Goal: Task Accomplishment & Management: Use online tool/utility

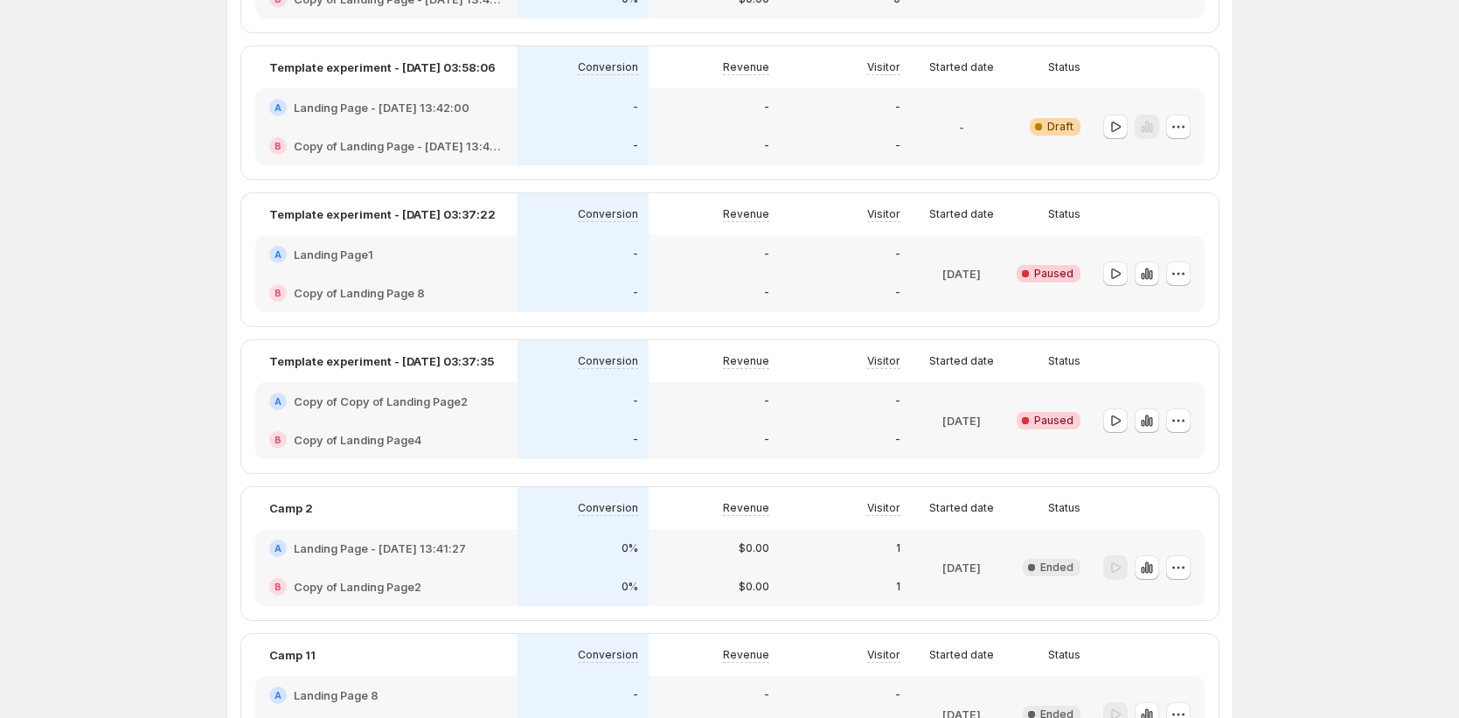
scroll to position [1425, 0]
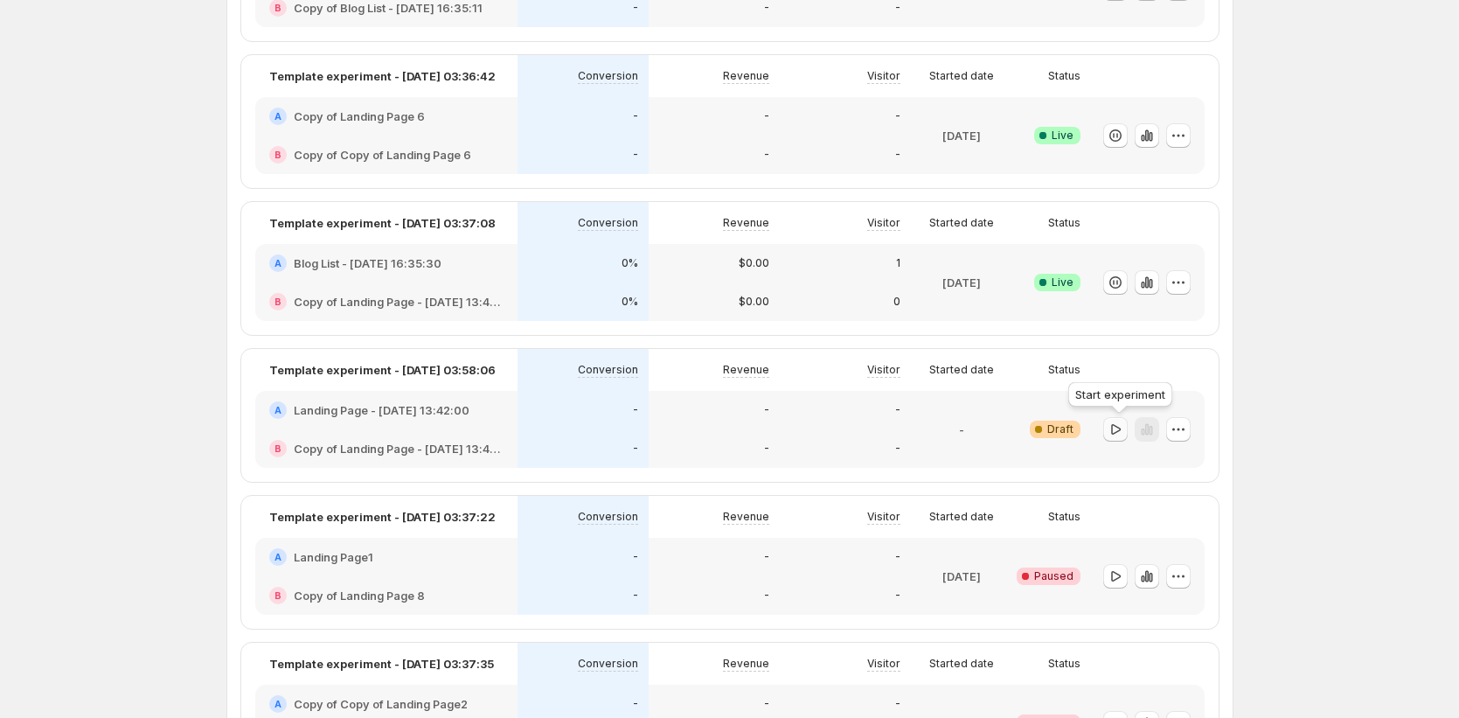
click at [1111, 435] on icon "button" at bounding box center [1115, 429] width 17 height 17
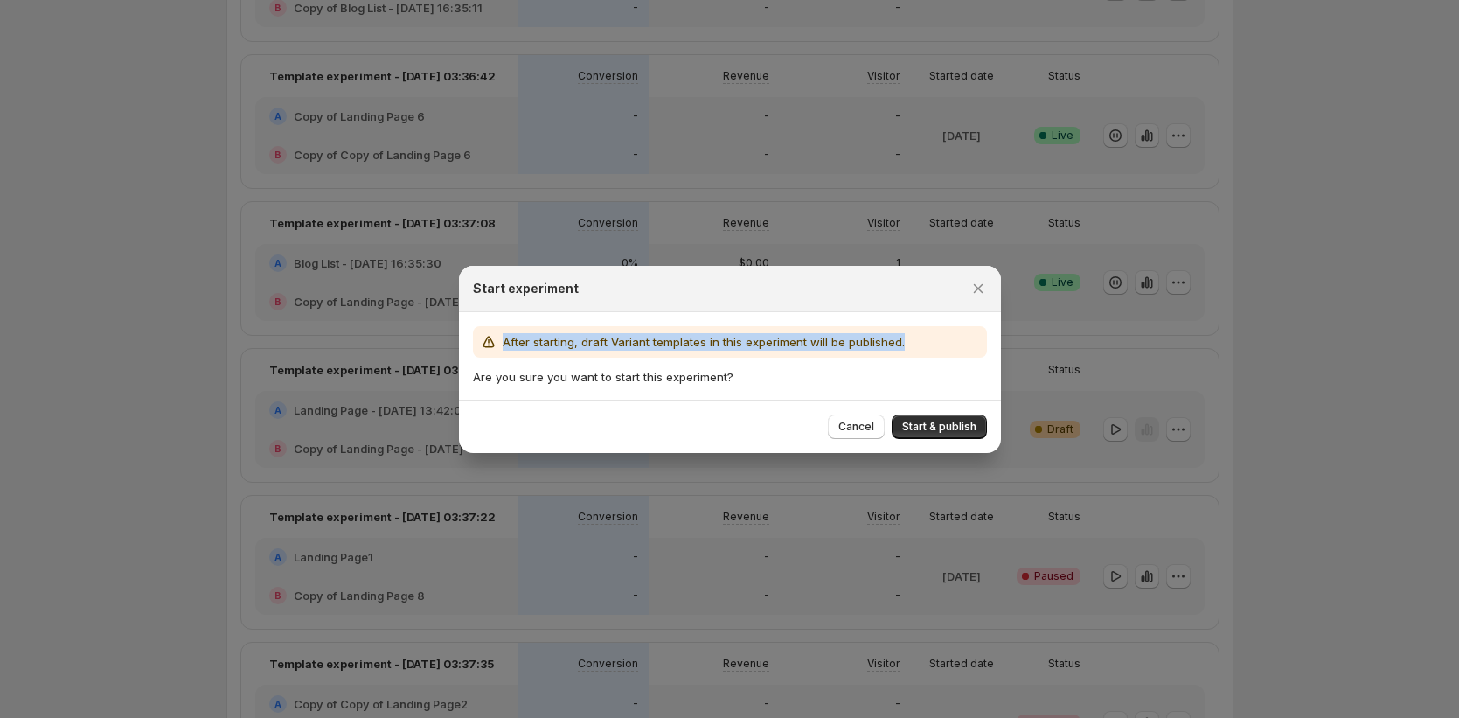
drag, startPoint x: 502, startPoint y: 343, endPoint x: 778, endPoint y: 354, distance: 276.5
click at [778, 354] on div "After starting, draft Variant templates in this experiment will be published." at bounding box center [730, 341] width 514 height 31
click at [985, 287] on icon "Close" at bounding box center [978, 288] width 17 height 17
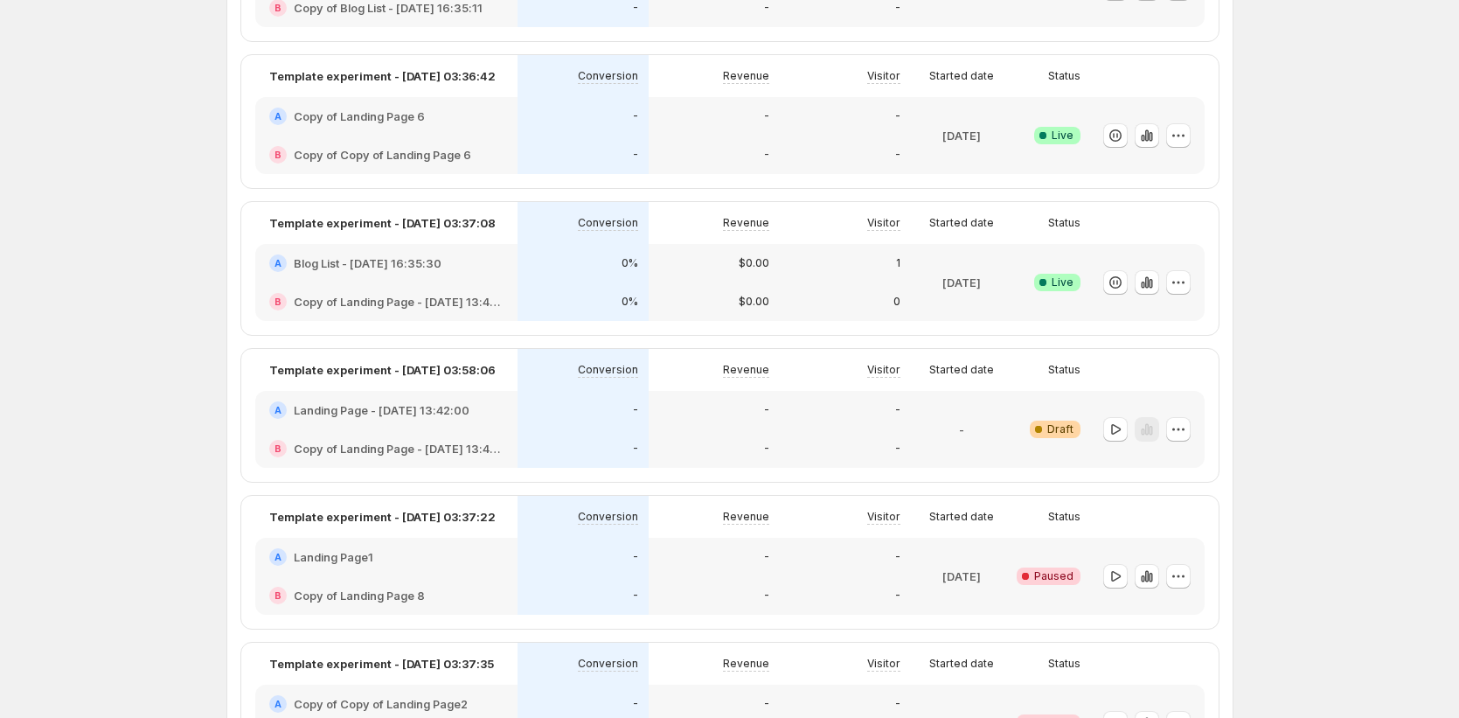
click at [706, 426] on div "-" at bounding box center [714, 410] width 131 height 38
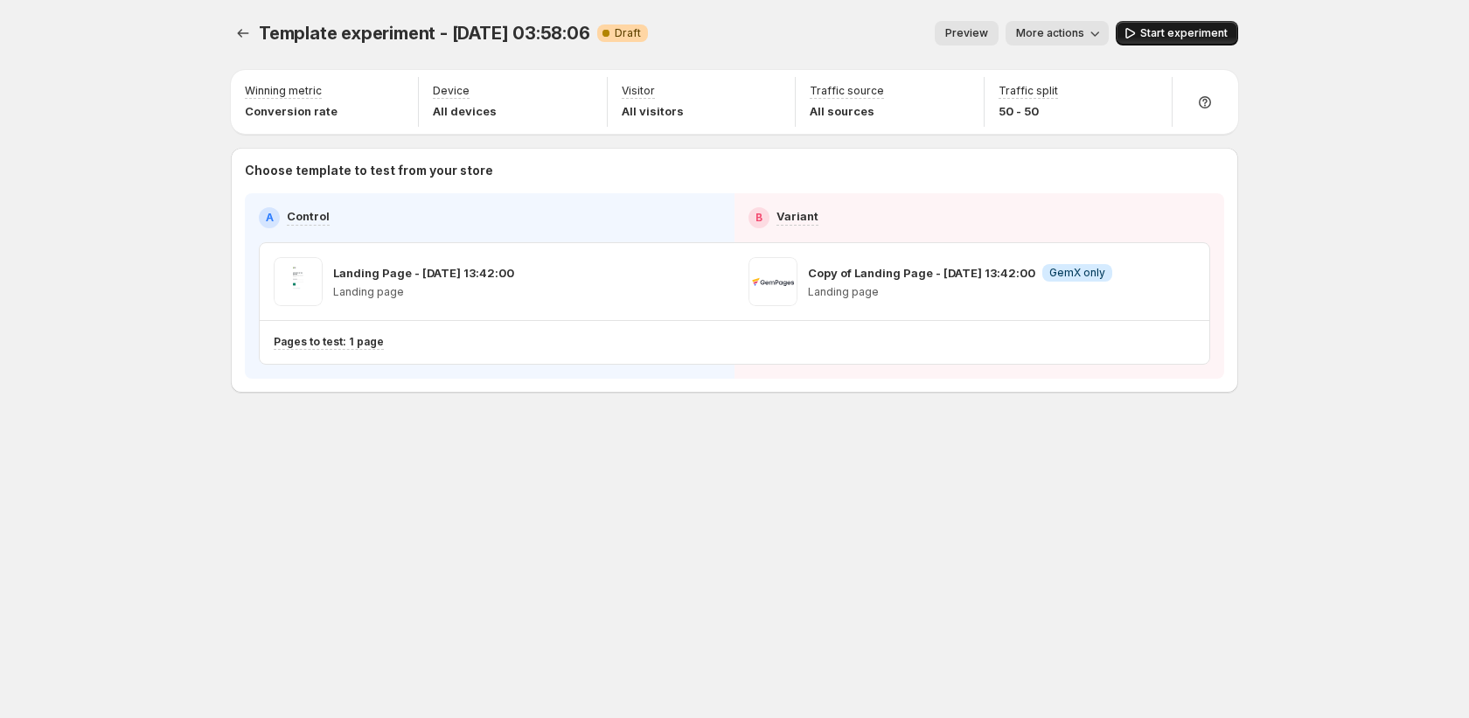
click at [1172, 37] on span "Start experiment" at bounding box center [1183, 33] width 87 height 14
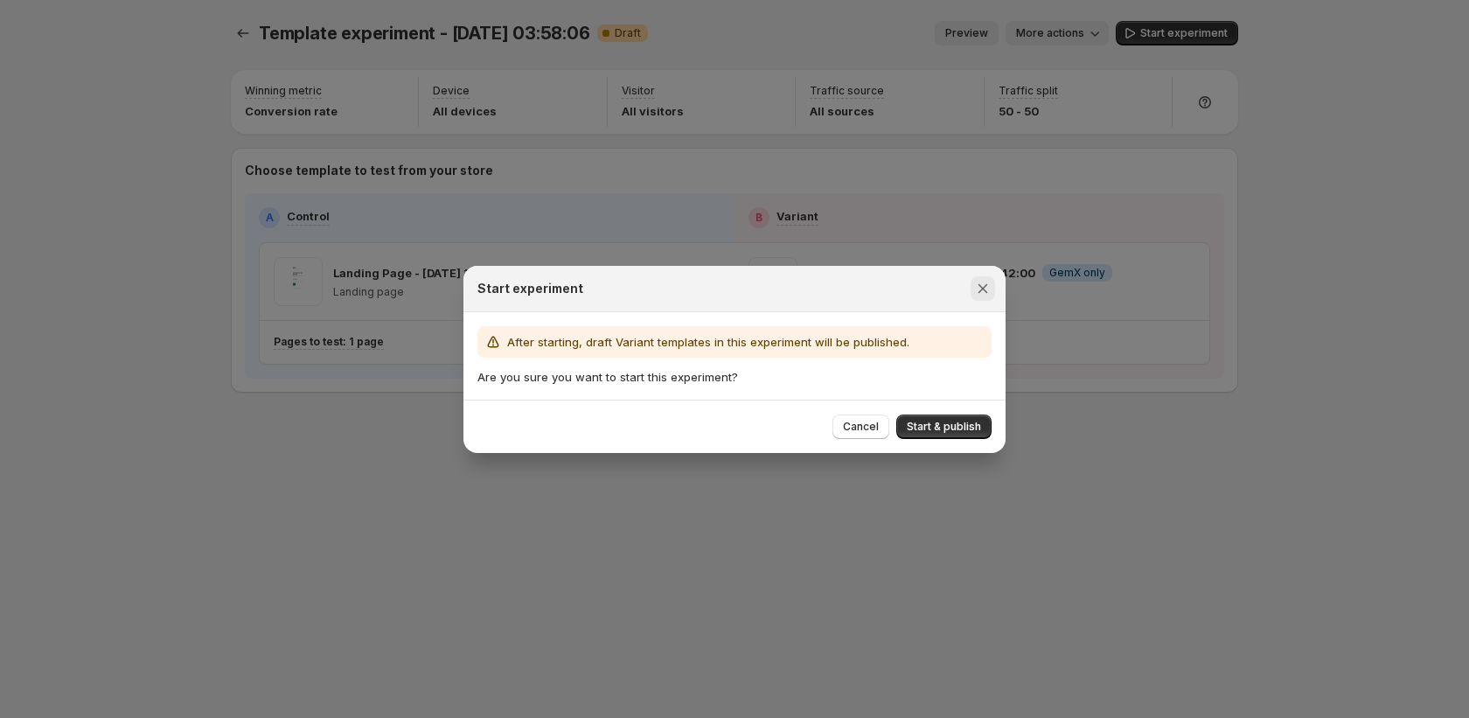
click at [984, 285] on icon "Close" at bounding box center [983, 288] width 10 height 10
